Goal: Task Accomplishment & Management: Use online tool/utility

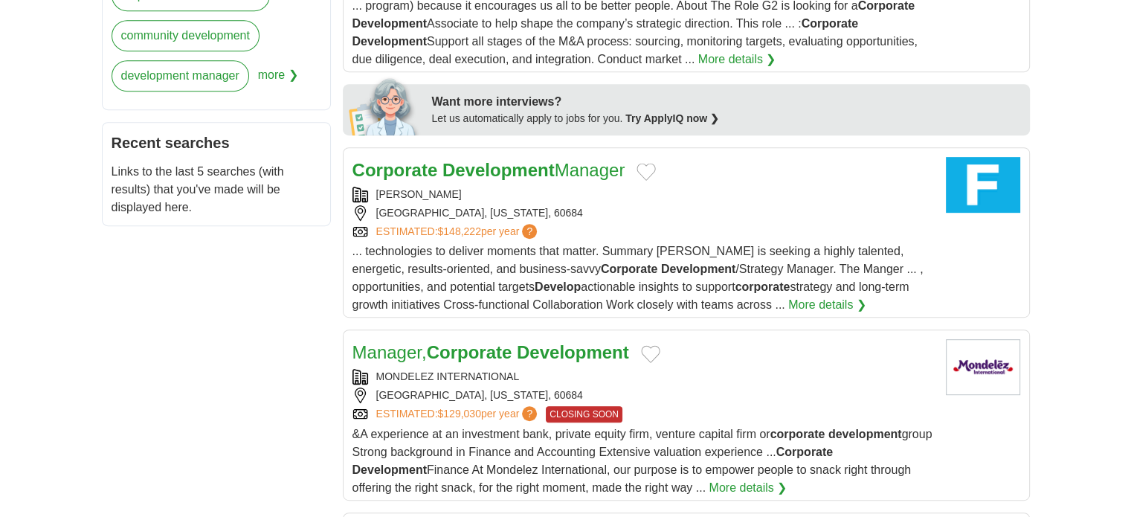
scroll to position [621, 0]
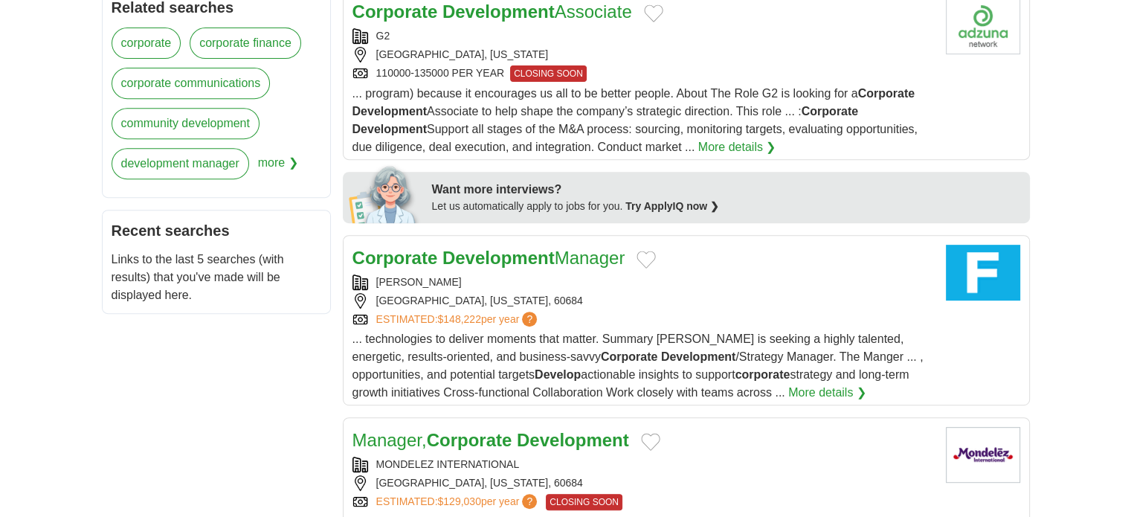
drag, startPoint x: 543, startPoint y: 241, endPoint x: 523, endPoint y: 241, distance: 19.3
click at [523, 248] on strong "Development" at bounding box center [498, 258] width 112 height 20
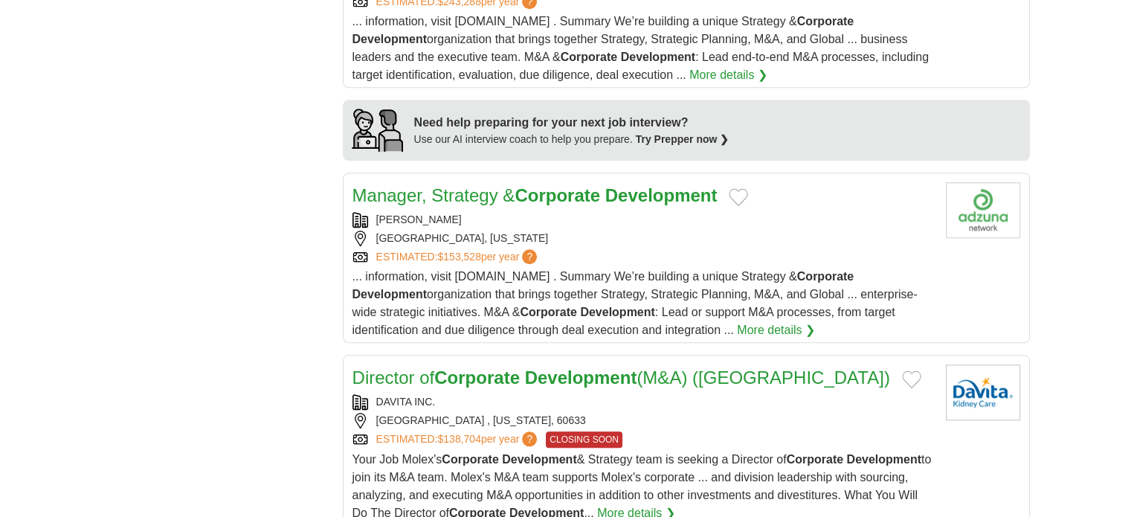
scroll to position [1304, 0]
click at [495, 184] on link "Manager, Strategy & Corporate Development" at bounding box center [534, 194] width 365 height 20
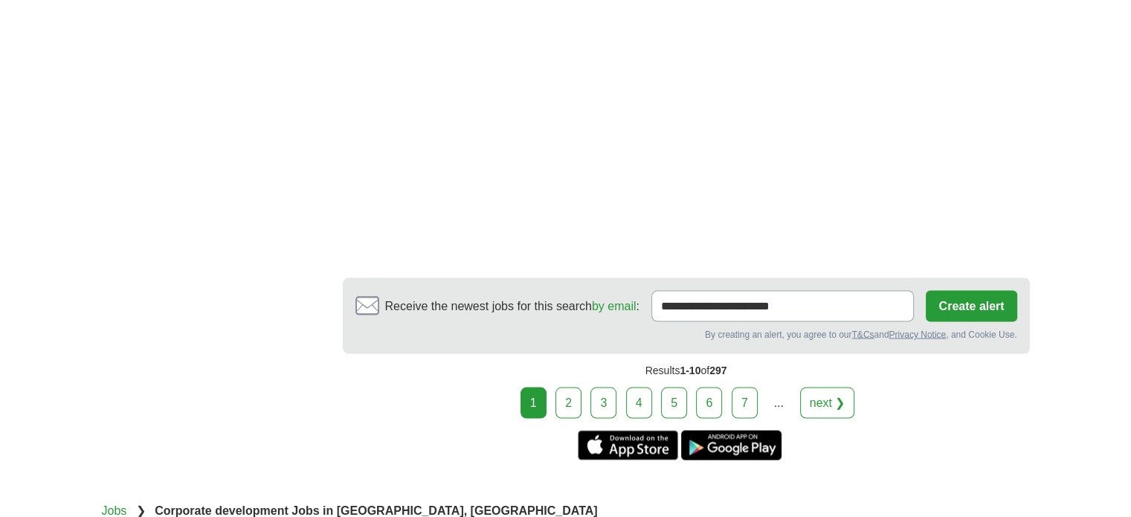
scroll to position [2631, 0]
click at [576, 386] on link "2" at bounding box center [568, 401] width 26 height 31
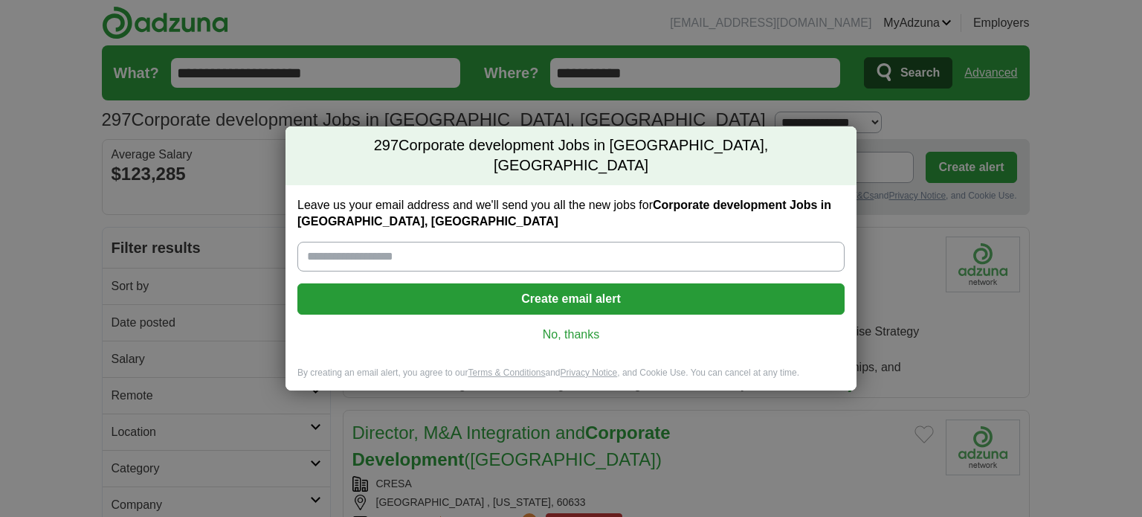
click at [571, 326] on link "No, thanks" at bounding box center [570, 334] width 523 height 16
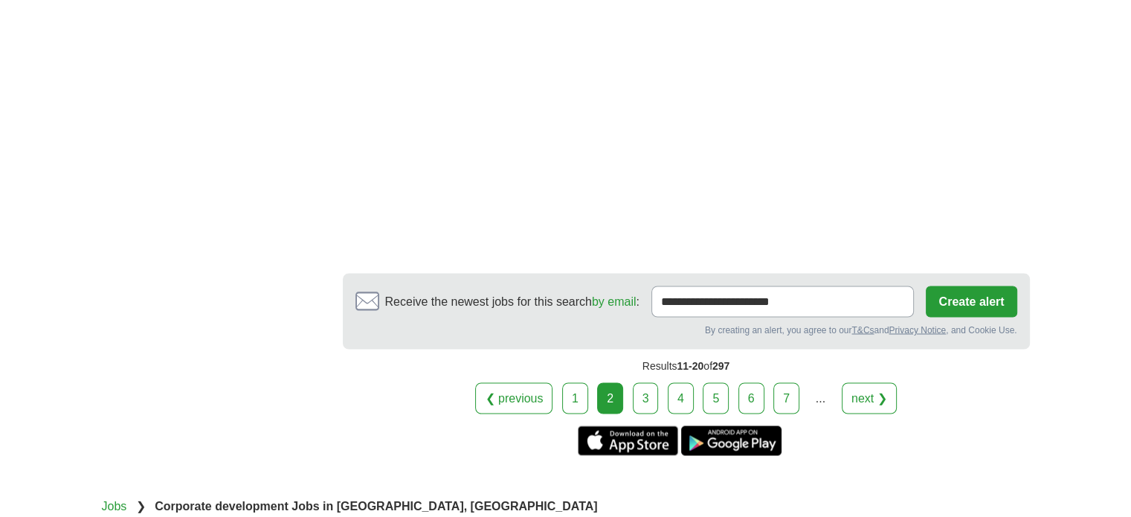
scroll to position [2549, 0]
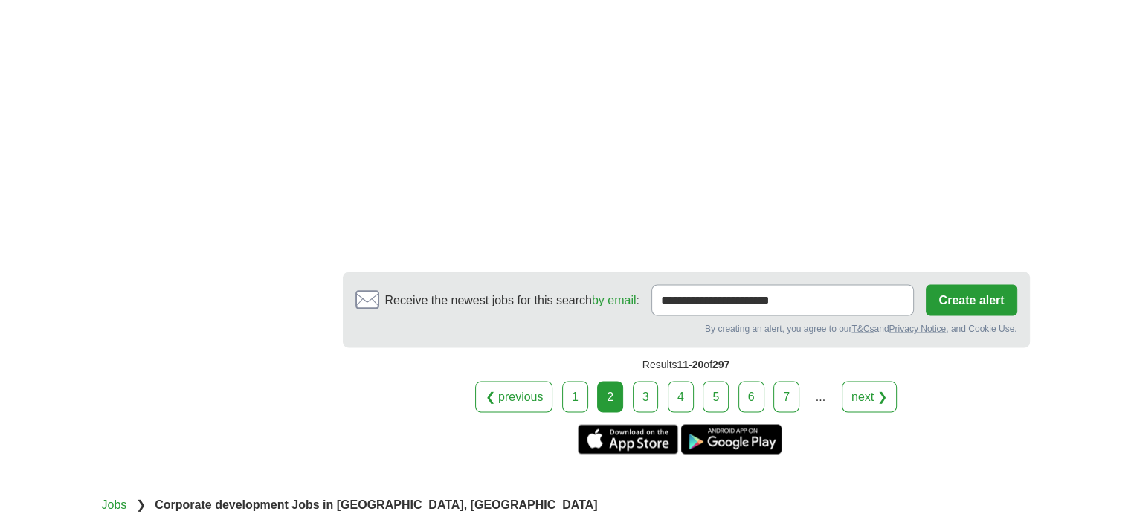
click at [653, 381] on link "3" at bounding box center [646, 396] width 26 height 31
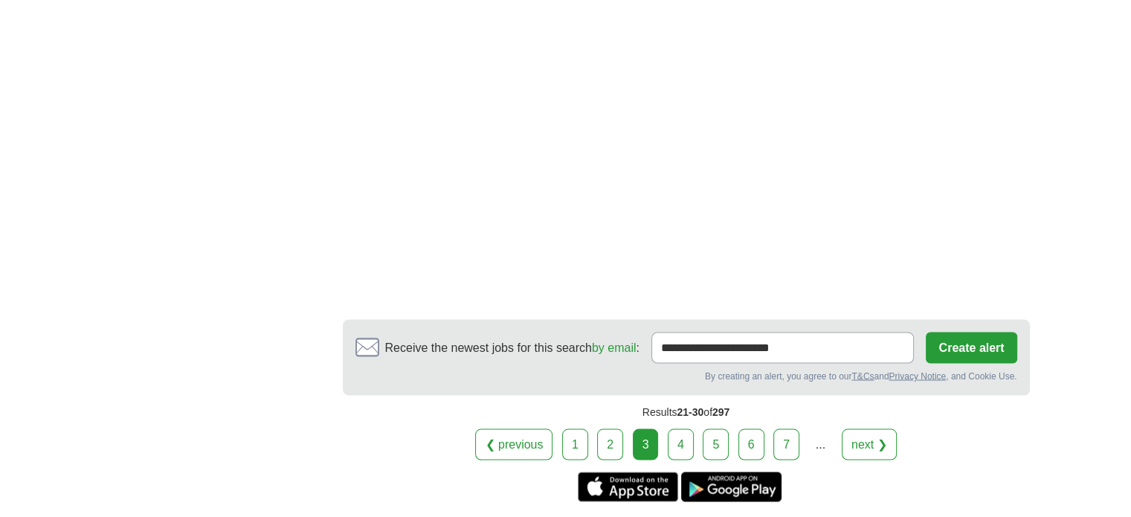
scroll to position [2624, 0]
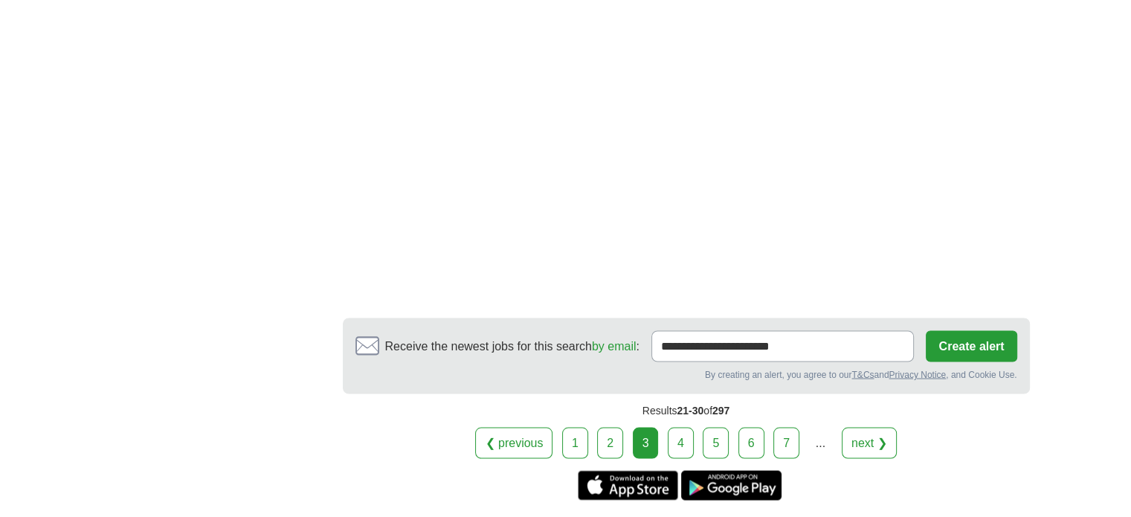
click at [675, 434] on link "4" at bounding box center [680, 442] width 26 height 31
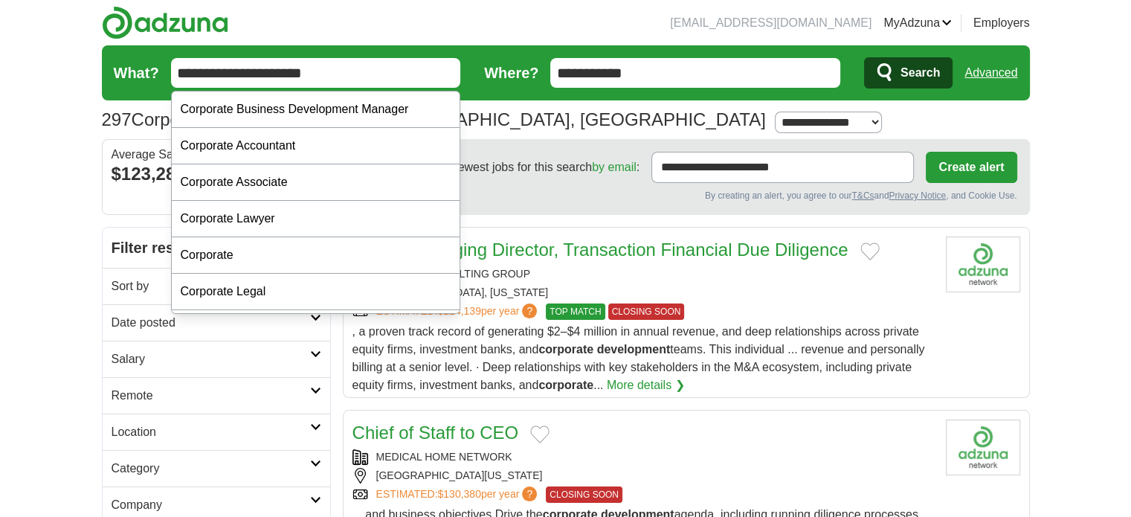
drag, startPoint x: 357, startPoint y: 62, endPoint x: 328, endPoint y: 85, distance: 36.6
click at [328, 85] on input "**********" at bounding box center [316, 73] width 290 height 30
type input "*"
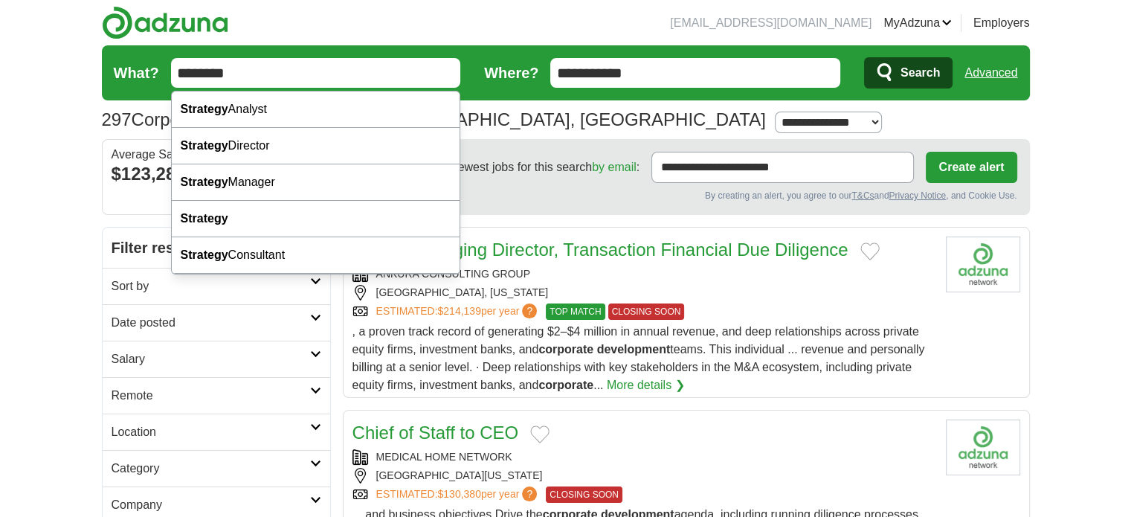
type input "********"
click at [864, 57] on button "Search" at bounding box center [908, 72] width 88 height 31
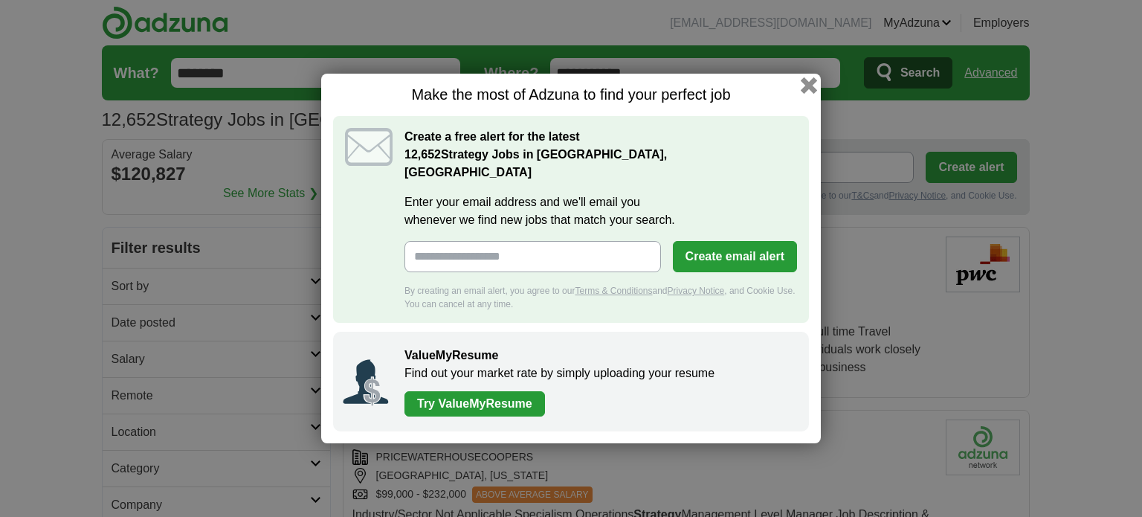
click at [806, 93] on button "button" at bounding box center [809, 85] width 16 height 16
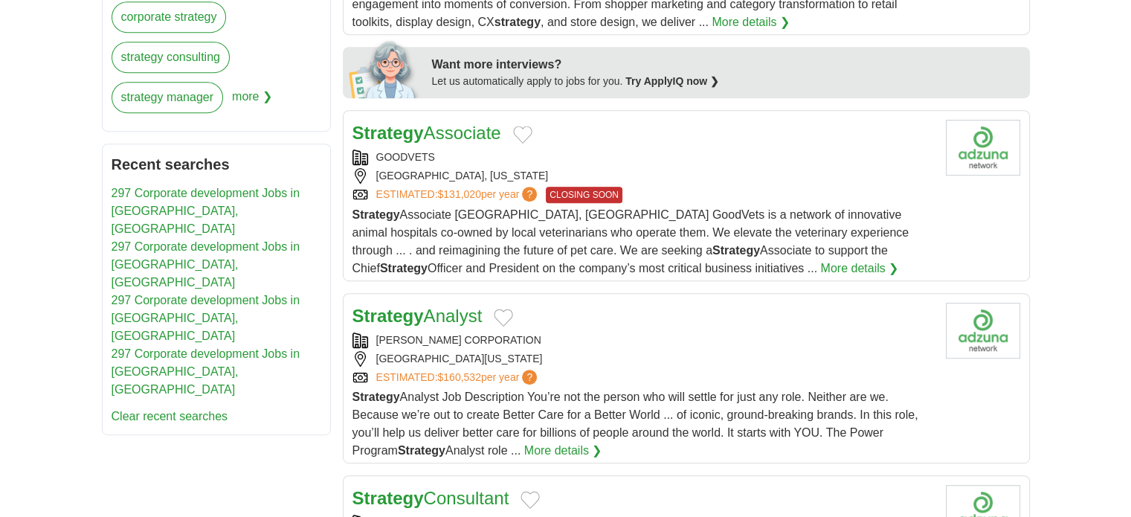
scroll to position [728, 0]
click at [595, 144] on div "Strategy Associate GOODVETS CHICAGO, ILLINOIS ESTIMATED: $131,020 per year ? CL…" at bounding box center [642, 198] width 581 height 158
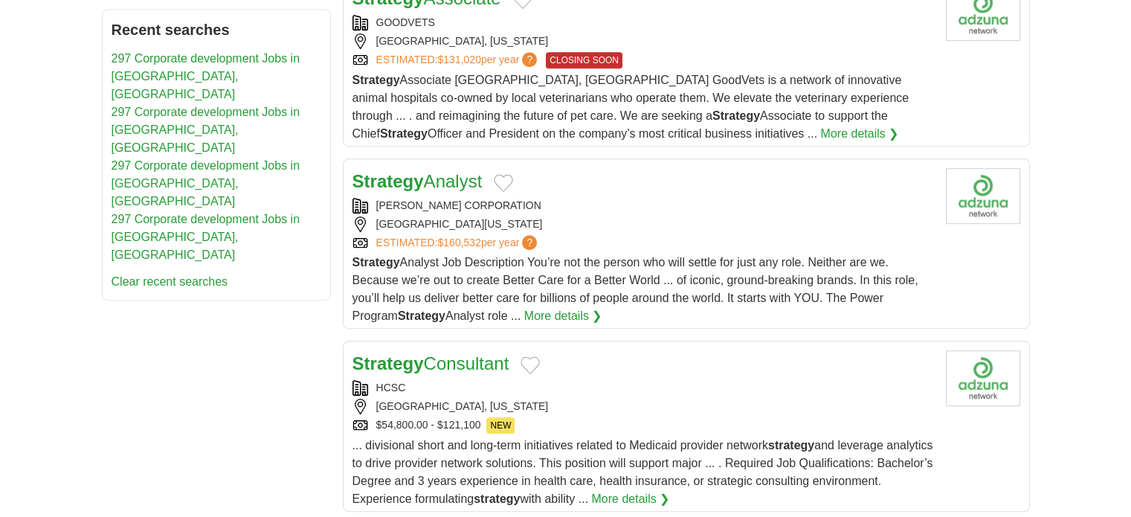
scroll to position [862, 0]
click at [645, 216] on div "CHICAGO ILLINOIS 60601" at bounding box center [642, 224] width 581 height 16
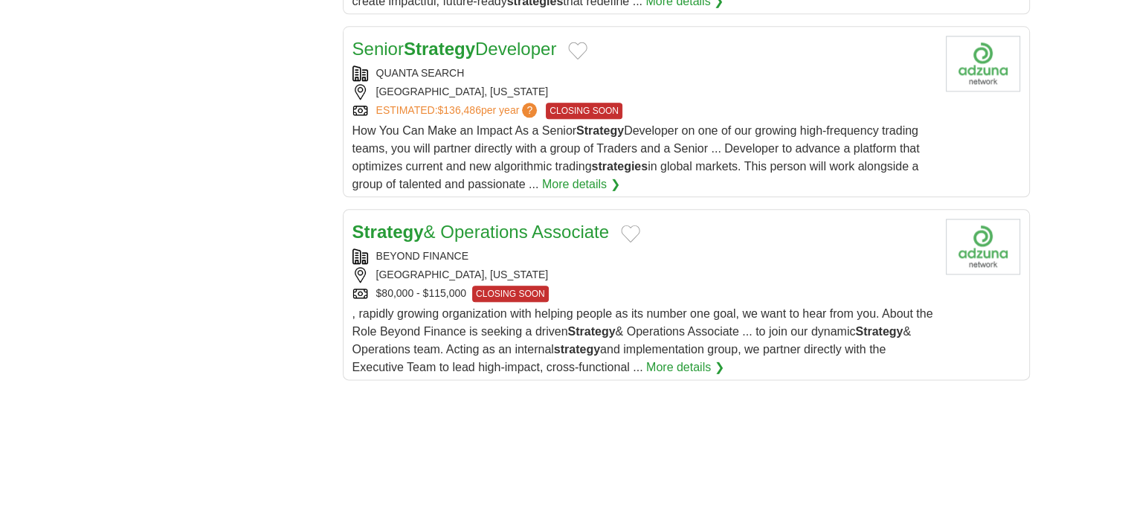
scroll to position [1860, 0]
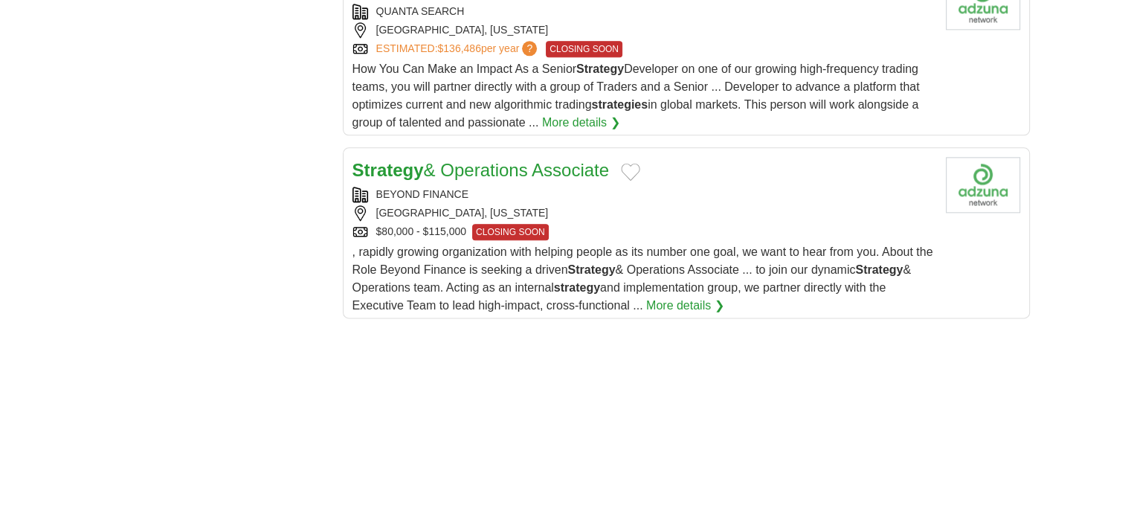
click at [623, 206] on div "[GEOGRAPHIC_DATA], [US_STATE]" at bounding box center [642, 213] width 581 height 16
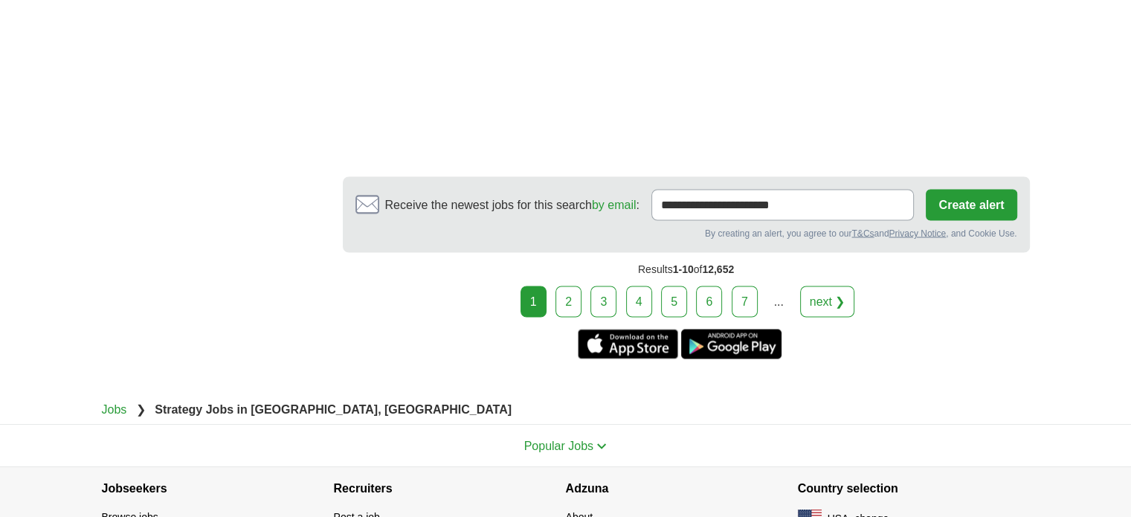
scroll to position [2634, 0]
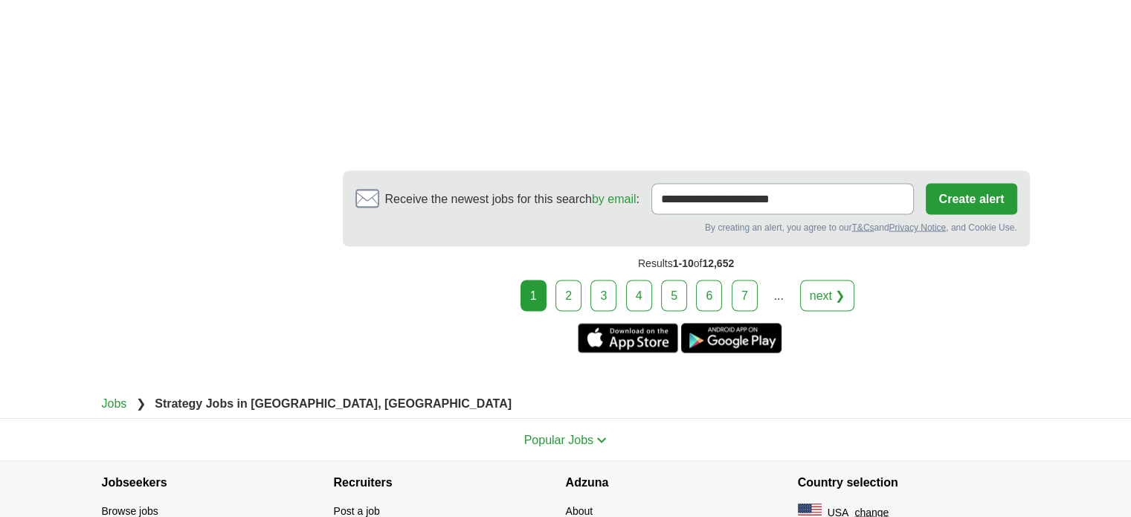
click at [563, 291] on link "2" at bounding box center [568, 294] width 26 height 31
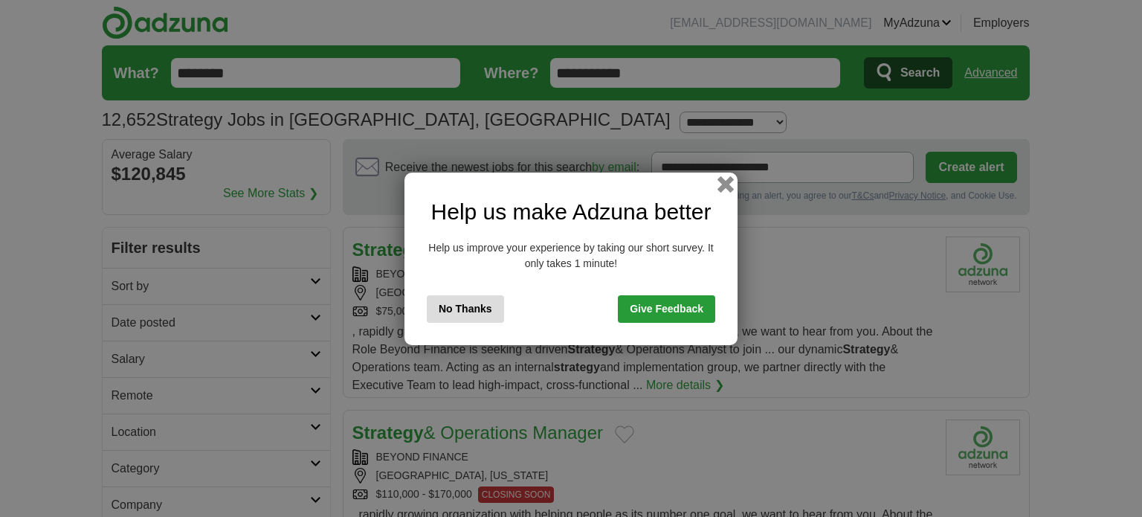
click at [725, 188] on button "button" at bounding box center [725, 183] width 16 height 16
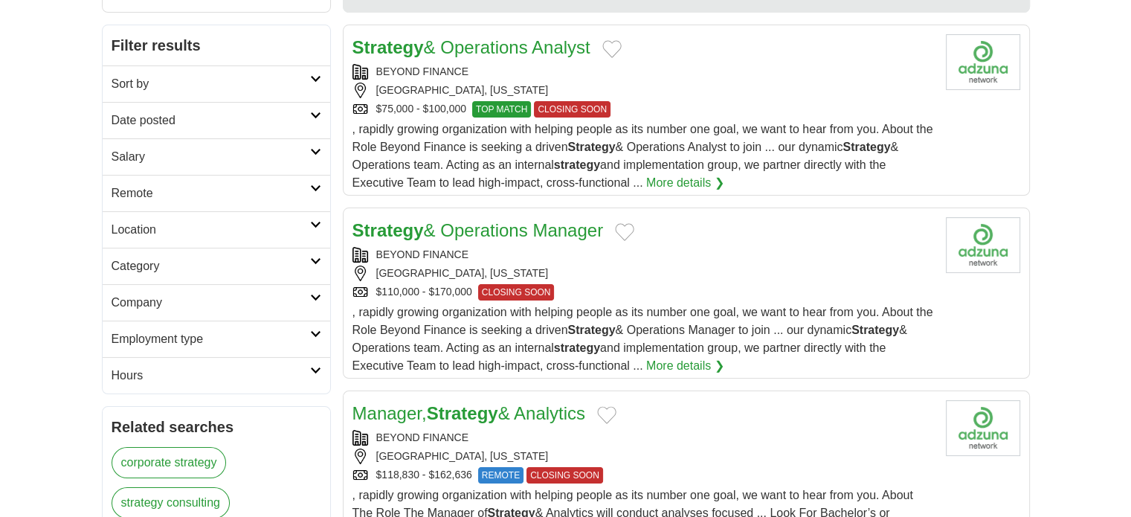
scroll to position [204, 0]
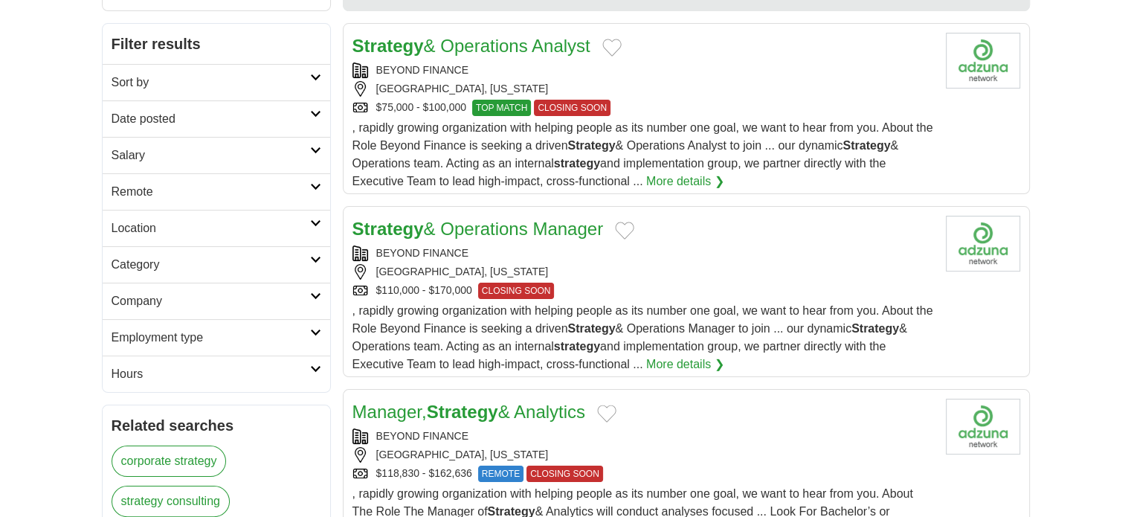
click at [514, 222] on link "Strategy & Operations Manager" at bounding box center [477, 229] width 251 height 20
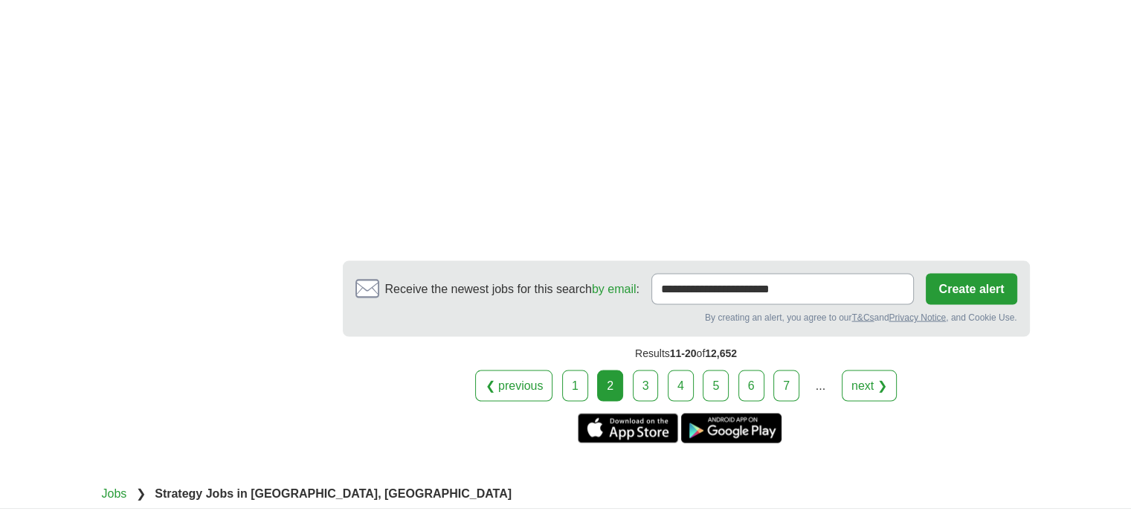
scroll to position [2786, 0]
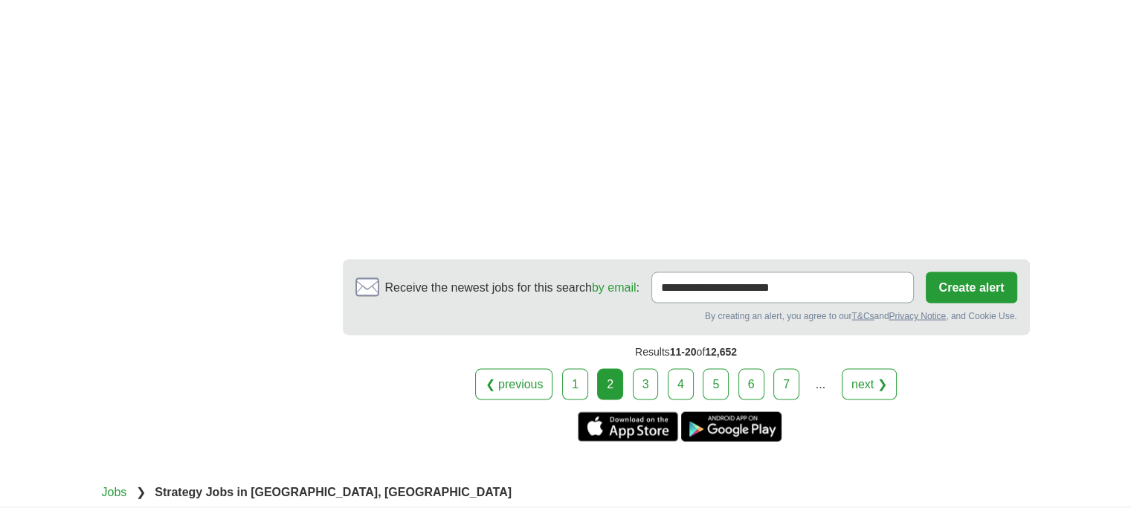
click at [655, 369] on link "3" at bounding box center [646, 383] width 26 height 31
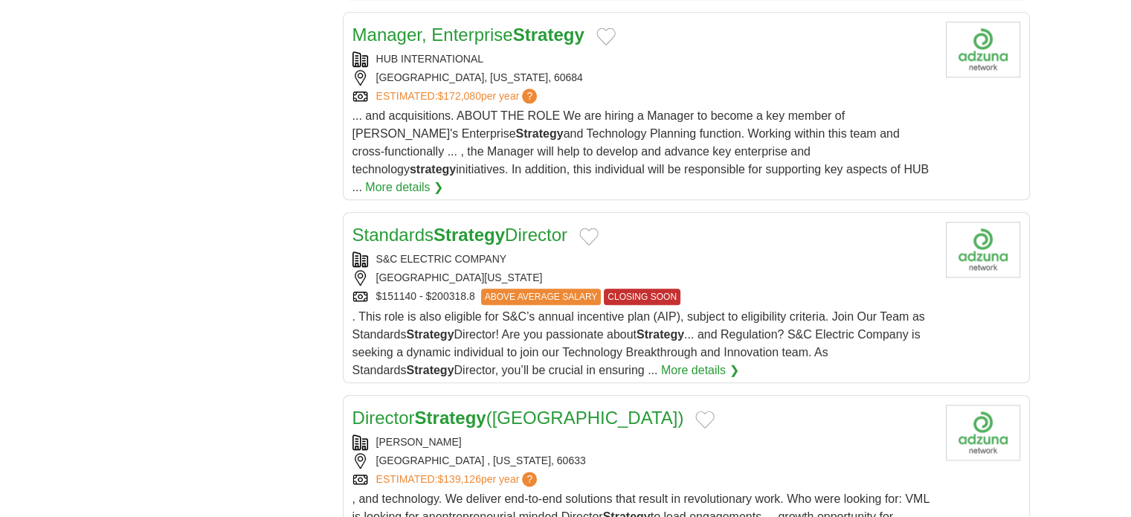
scroll to position [1684, 0]
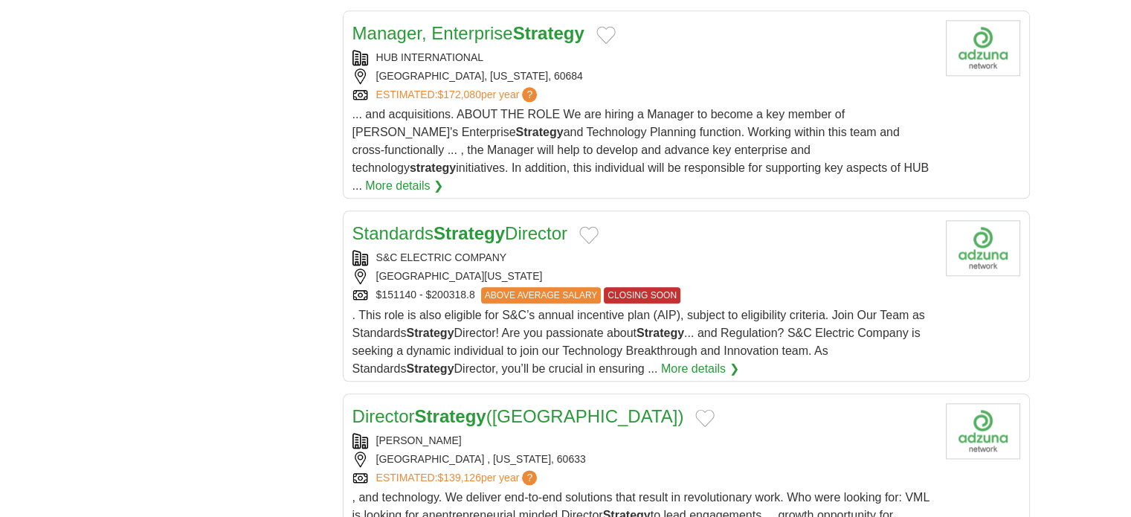
click at [699, 220] on div "Standards Strategy Director" at bounding box center [642, 233] width 581 height 27
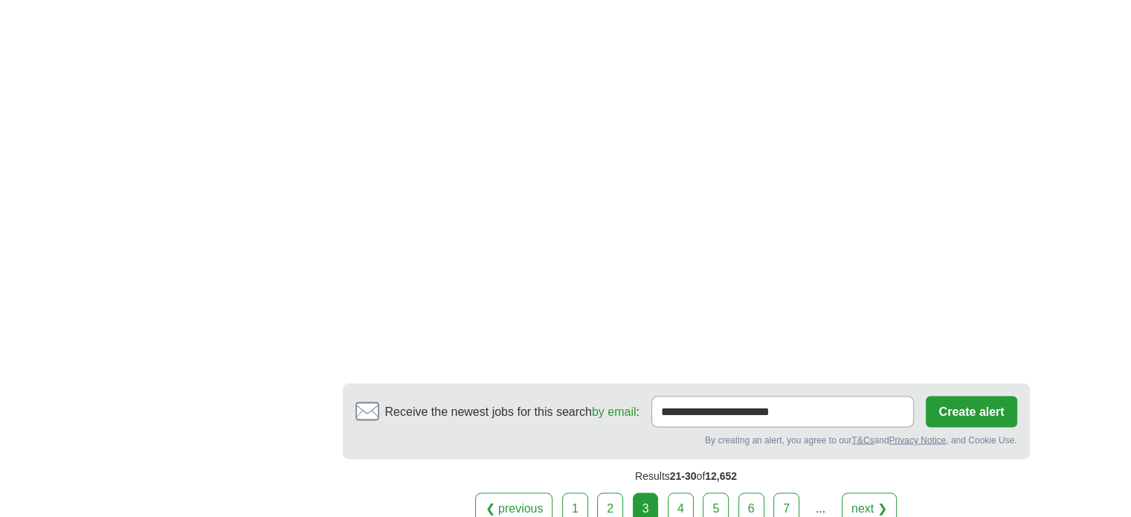
scroll to position [2603, 0]
click at [672, 491] on link "4" at bounding box center [680, 506] width 26 height 31
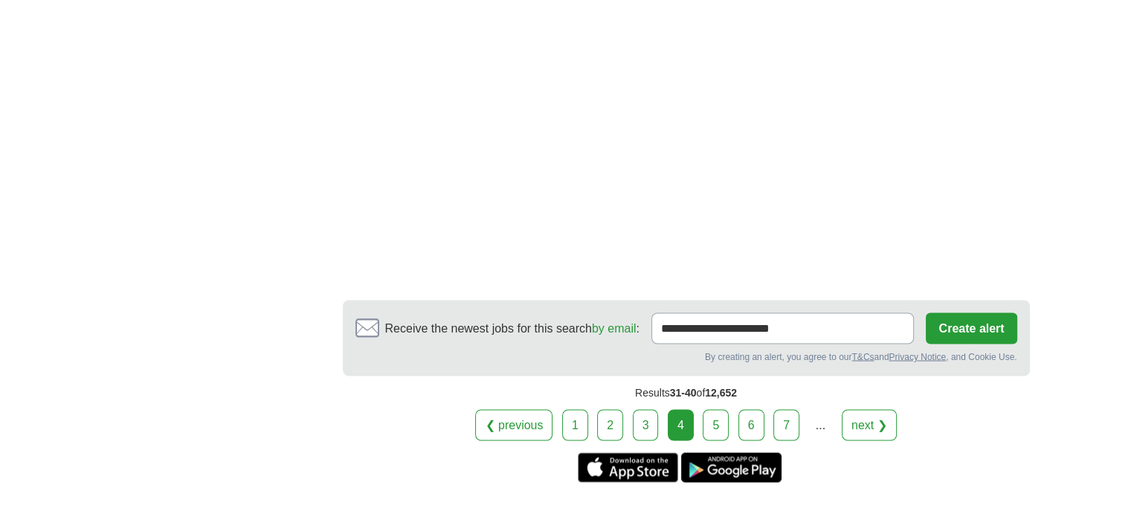
scroll to position [2562, 0]
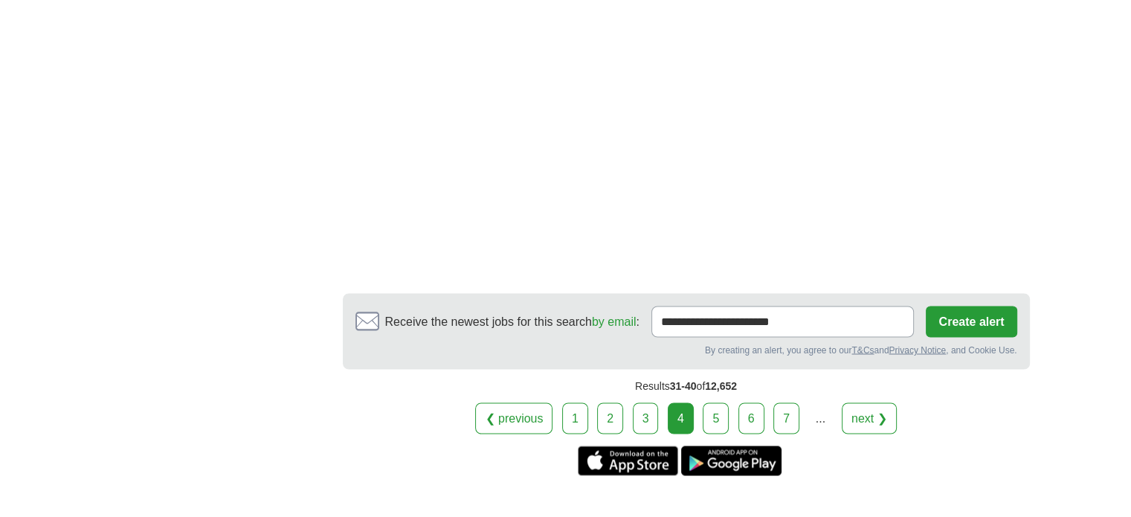
click at [722, 402] on link "5" at bounding box center [715, 417] width 26 height 31
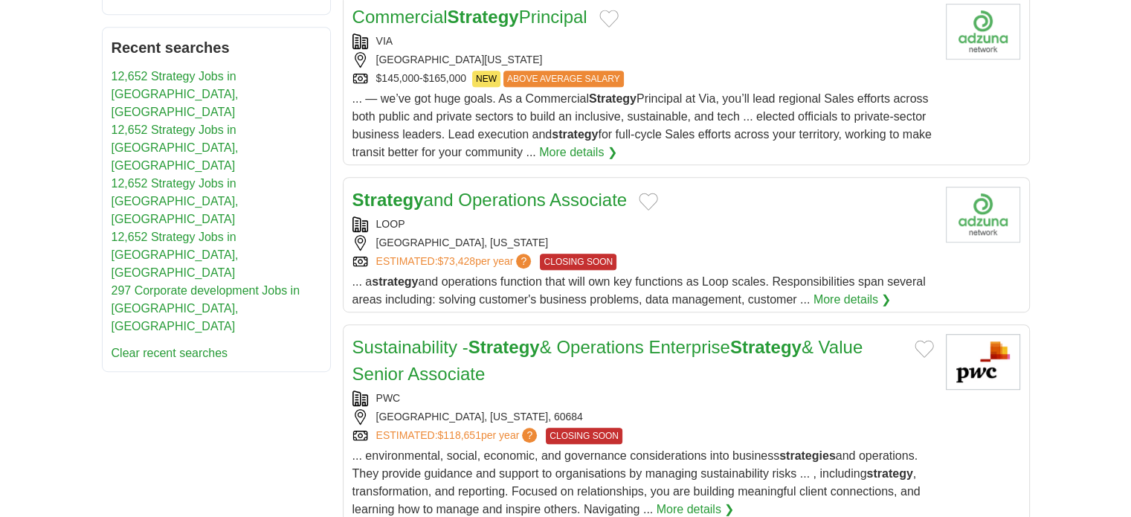
scroll to position [846, 0]
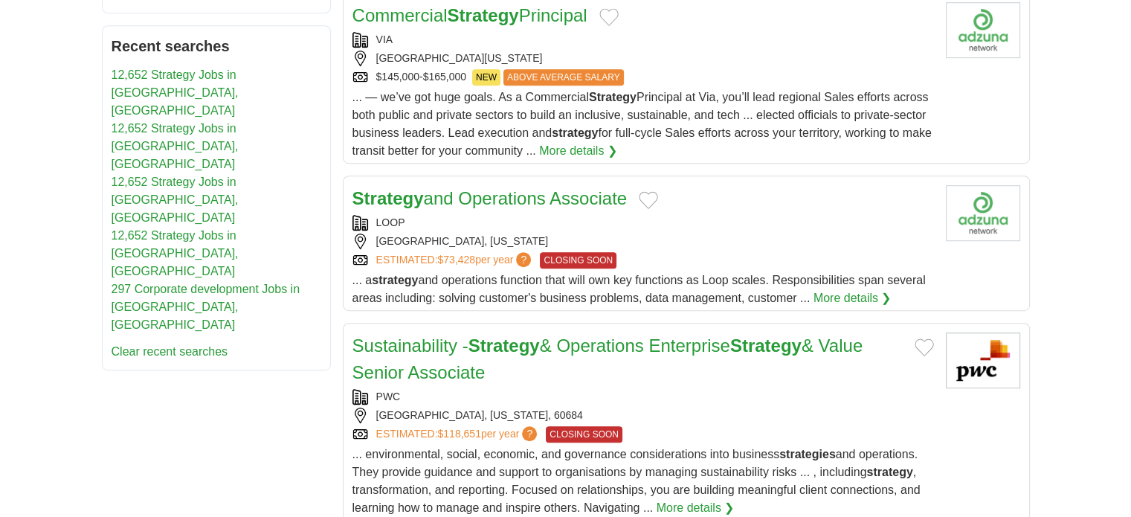
click at [722, 254] on div "ESTIMATED: $73,428 per year ? CLOSING SOON" at bounding box center [642, 260] width 581 height 16
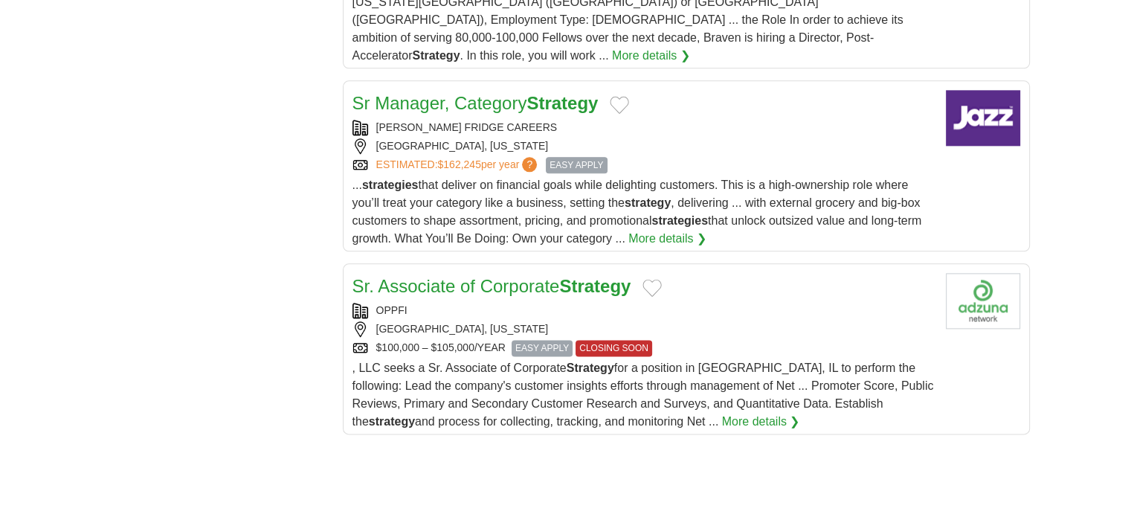
scroll to position [1831, 0]
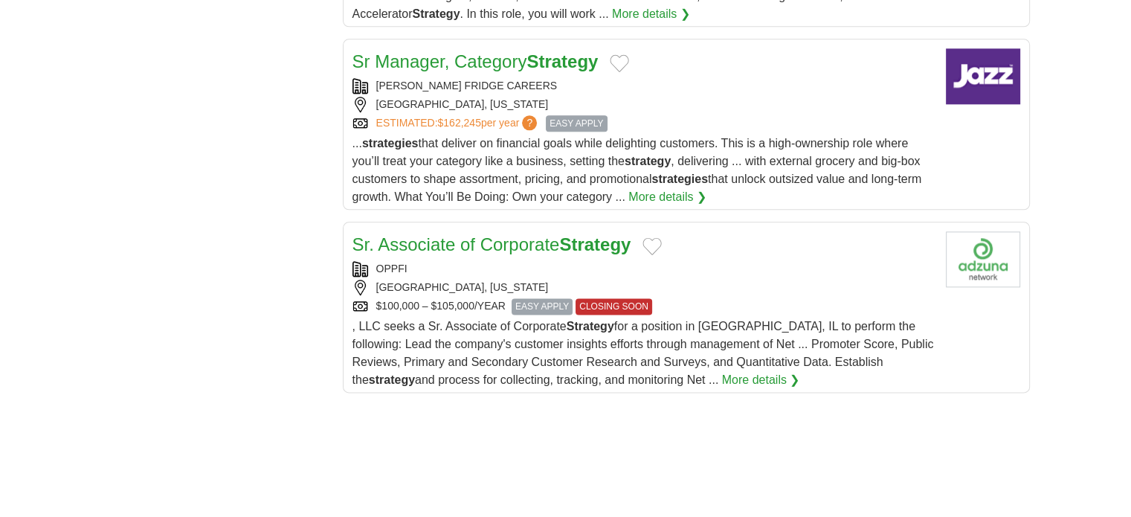
click at [776, 261] on div "OPPFI" at bounding box center [642, 269] width 581 height 16
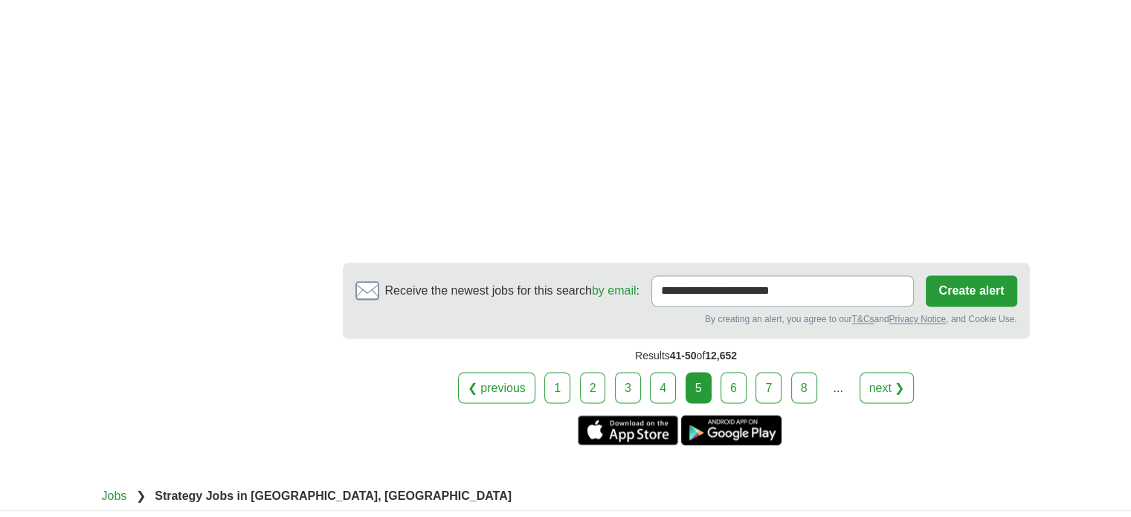
scroll to position [2491, 0]
click at [741, 371] on link "6" at bounding box center [733, 386] width 26 height 31
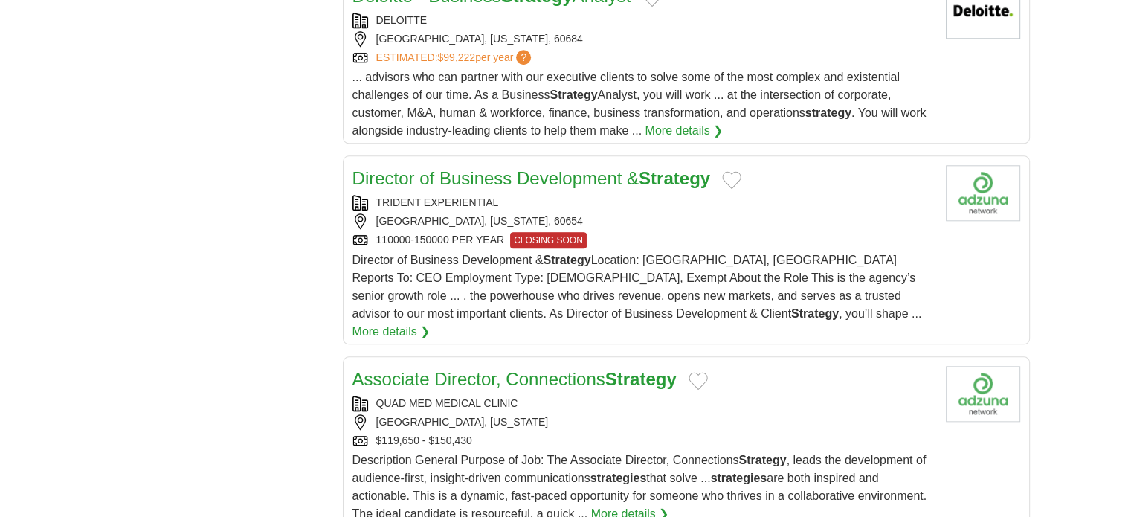
scroll to position [1507, 0]
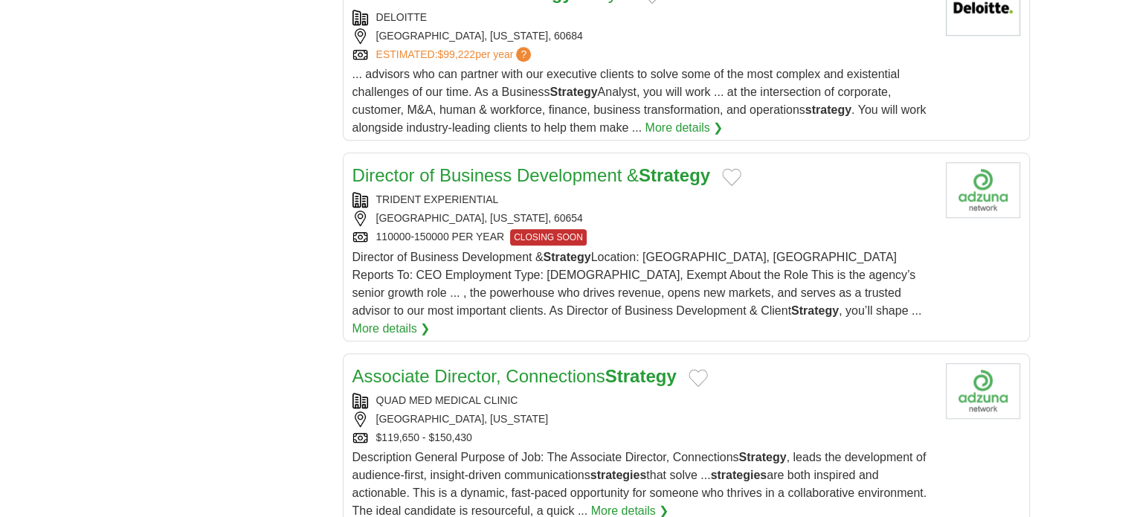
click at [504, 261] on div "Director of Business Development & Strategy Location: Chicago, IL Reports To: C…" at bounding box center [642, 292] width 581 height 89
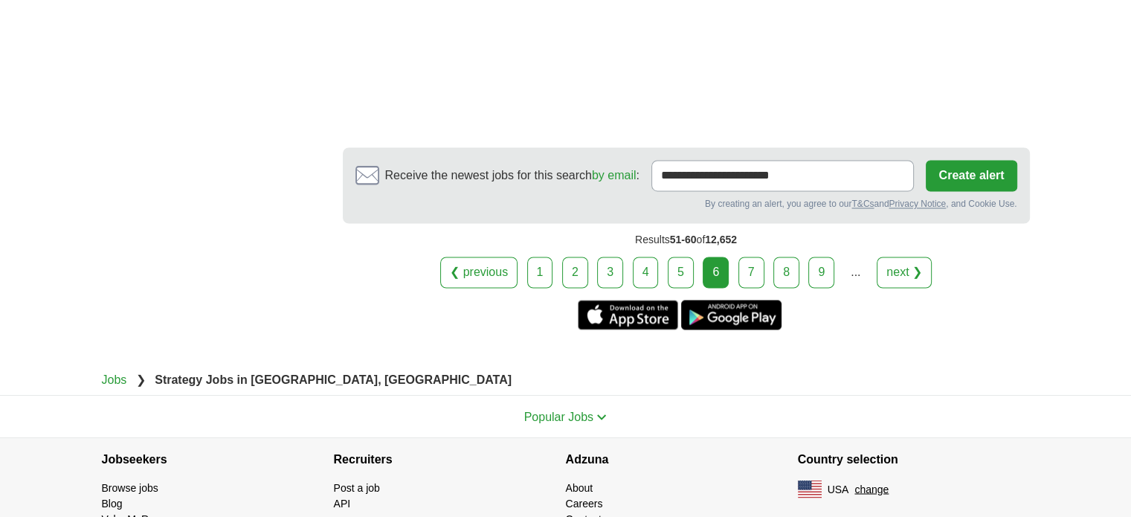
scroll to position [2453, 0]
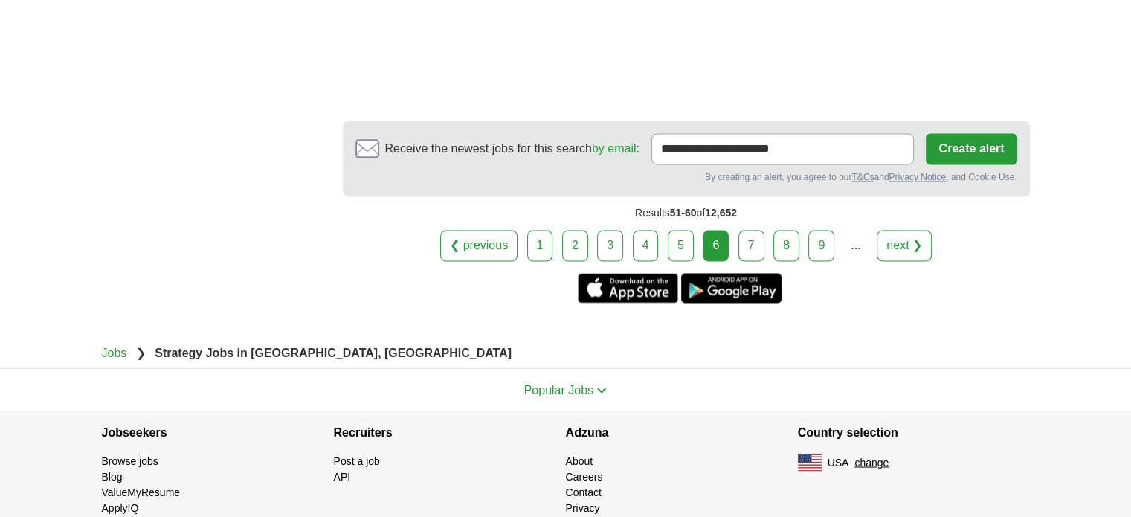
drag, startPoint x: 745, startPoint y: 196, endPoint x: 748, endPoint y: 187, distance: 9.4
click at [748, 230] on link "7" at bounding box center [751, 245] width 26 height 31
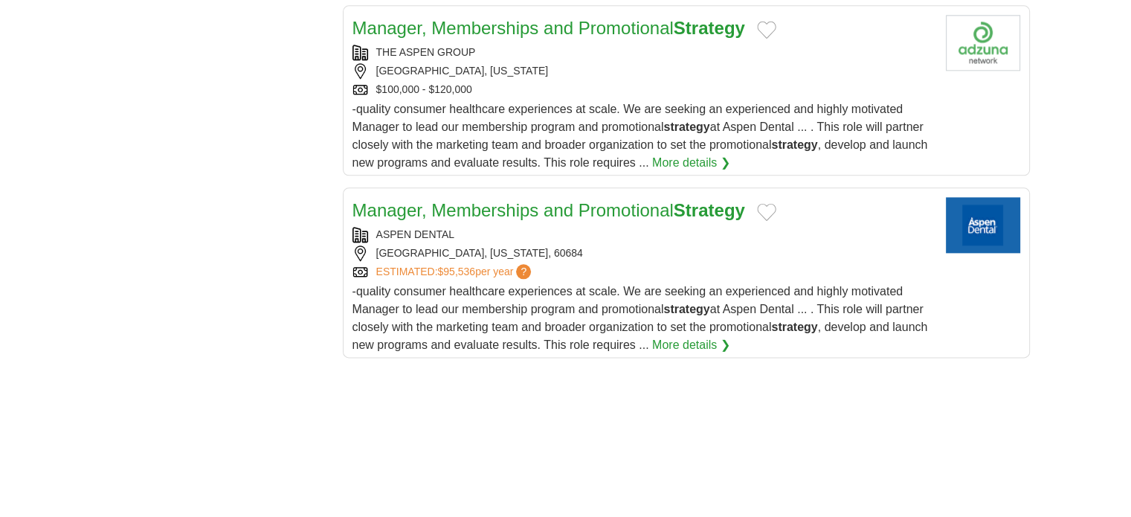
scroll to position [1910, 0]
